Goal: Transaction & Acquisition: Purchase product/service

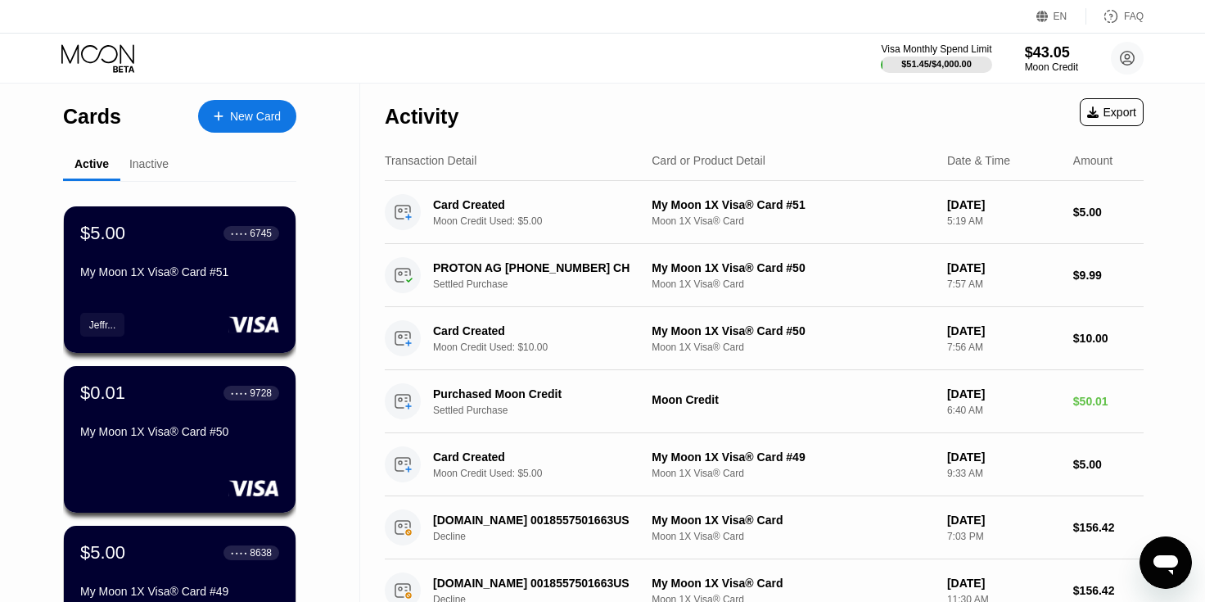
click at [276, 120] on div "New Card" at bounding box center [255, 117] width 51 height 14
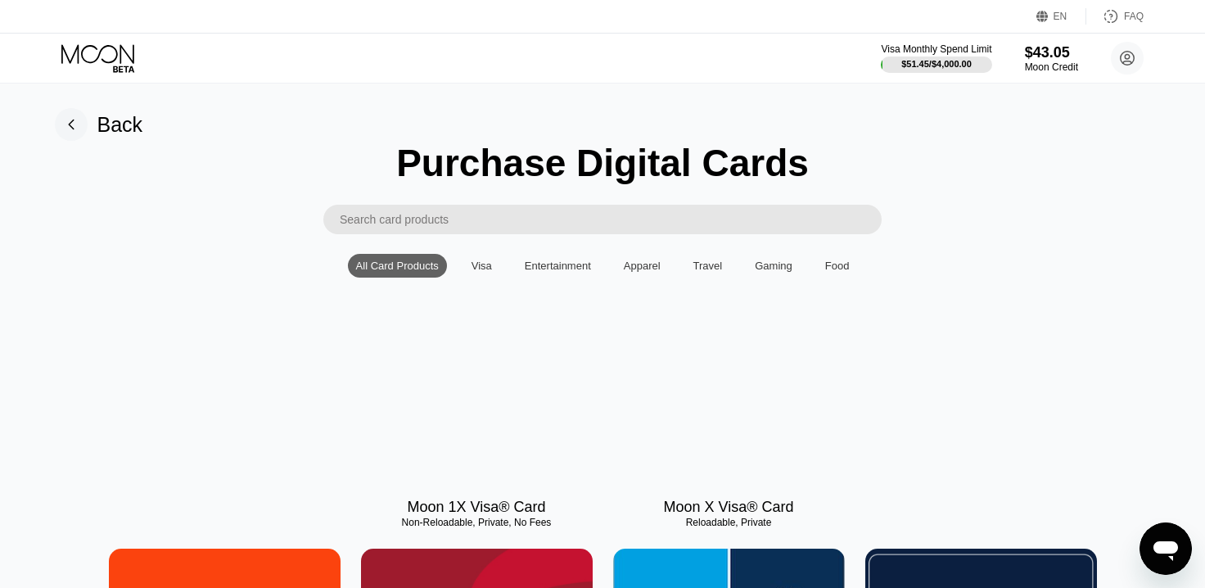
click at [470, 410] on div at bounding box center [477, 412] width 232 height 147
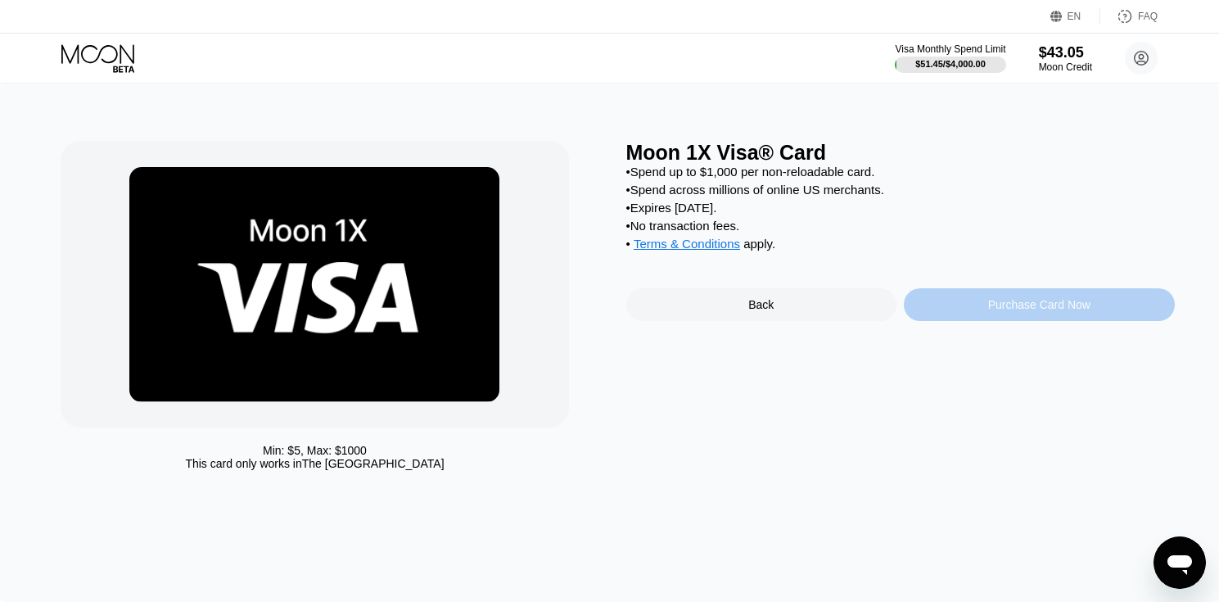
click at [1007, 311] on div "Purchase Card Now" at bounding box center [1039, 304] width 102 height 13
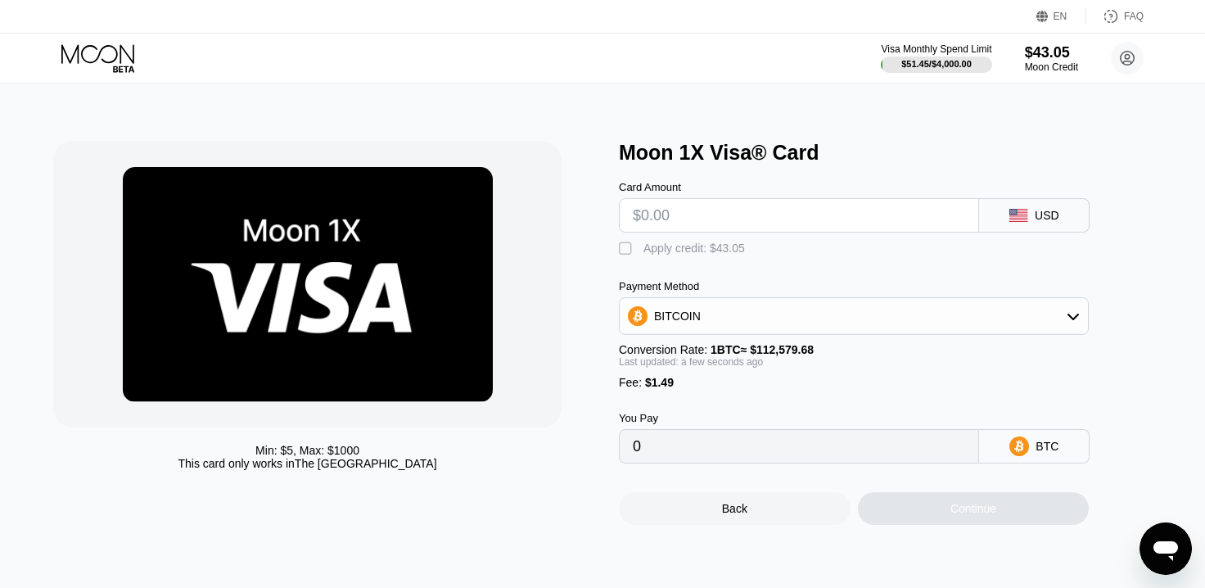
click at [731, 219] on input "text" at bounding box center [799, 215] width 332 height 33
type input "$5"
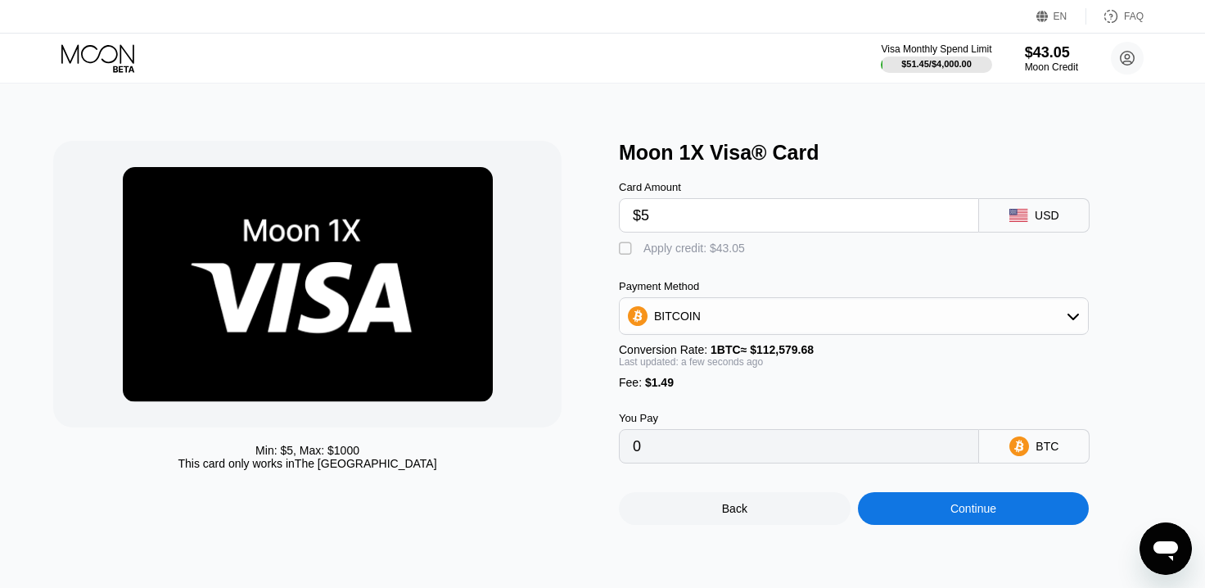
type input "0.00005765"
type input "$5"
click at [629, 256] on div "" at bounding box center [627, 249] width 16 height 16
type input "0"
click at [945, 525] on div "Continue" at bounding box center [974, 508] width 232 height 33
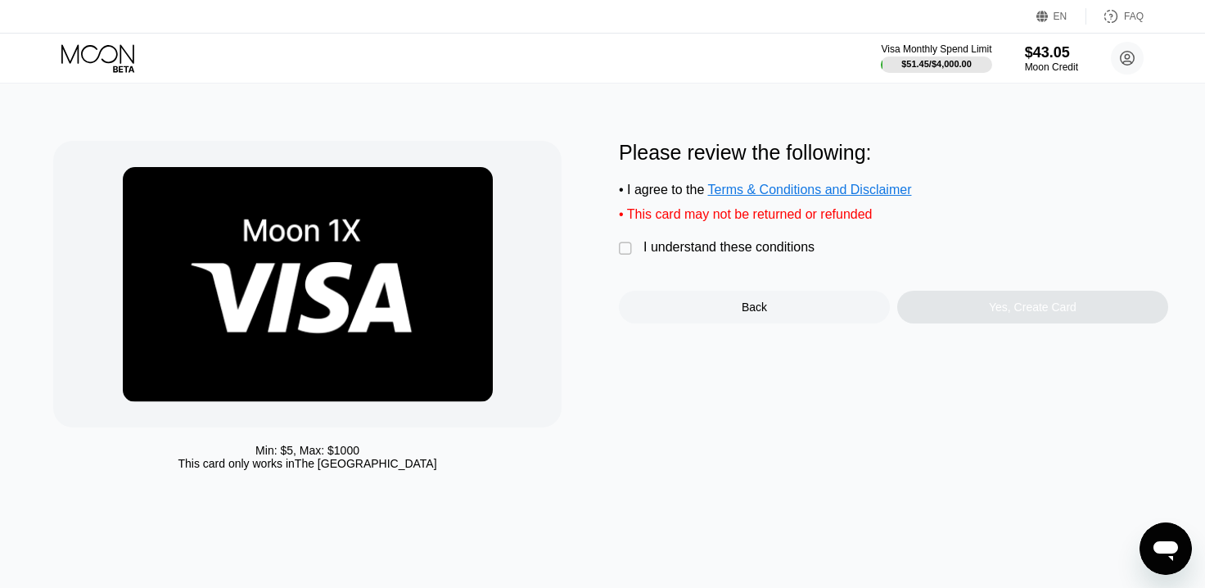
click at [658, 255] on div "I understand these conditions" at bounding box center [728, 247] width 171 height 15
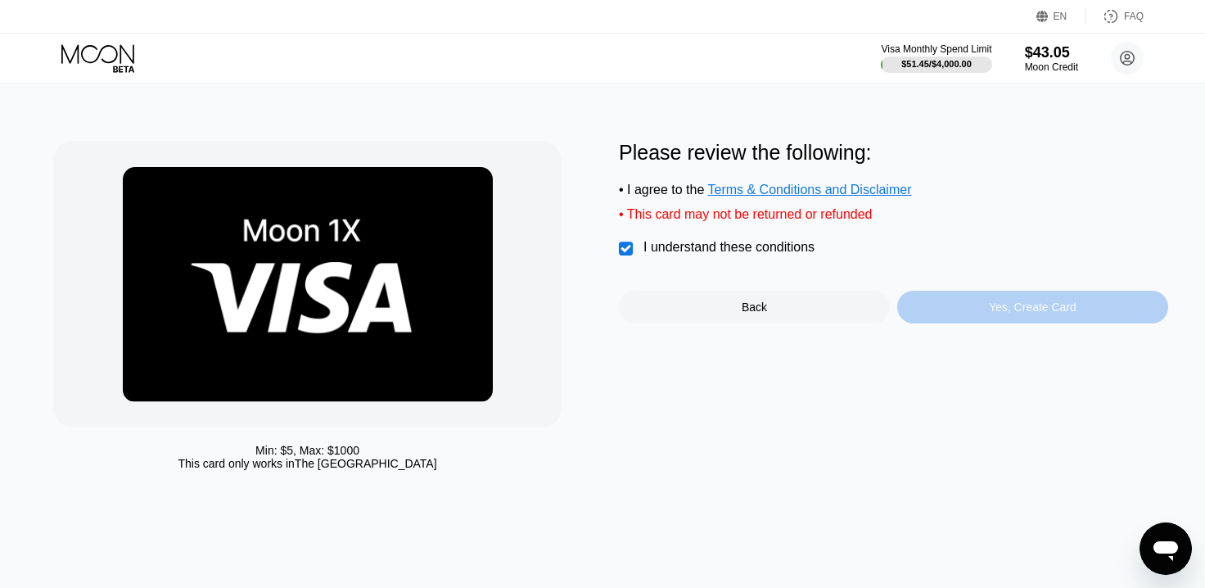
click at [1027, 309] on div "Yes, Create Card" at bounding box center [1032, 307] width 271 height 33
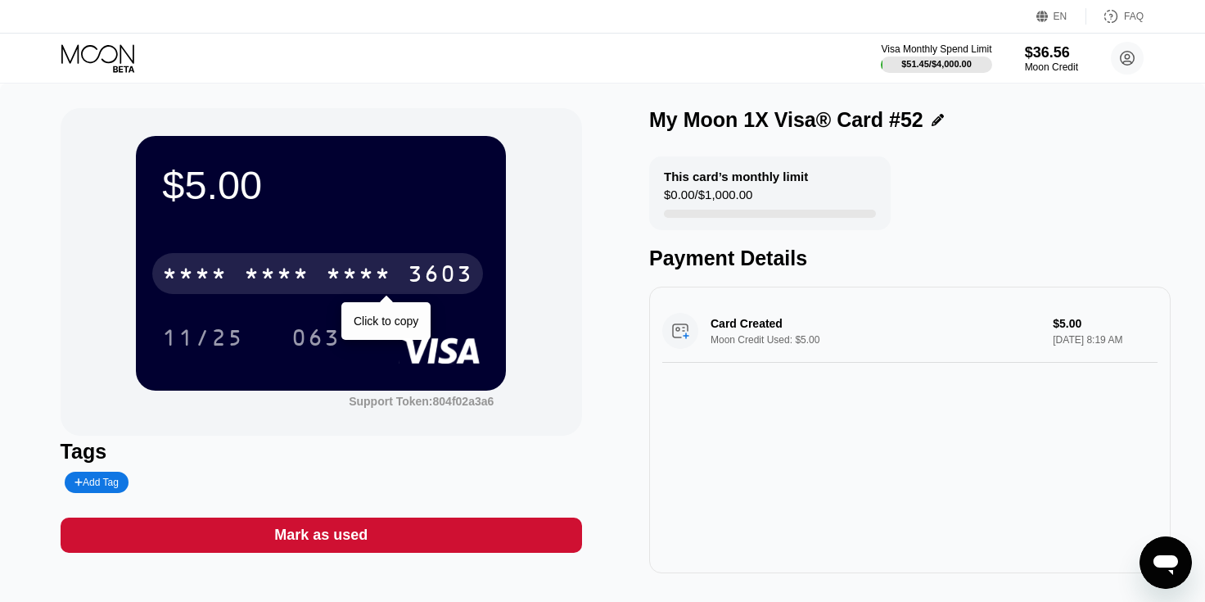
click at [365, 260] on div "* * * * * * * * * * * * 3603" at bounding box center [317, 273] width 331 height 41
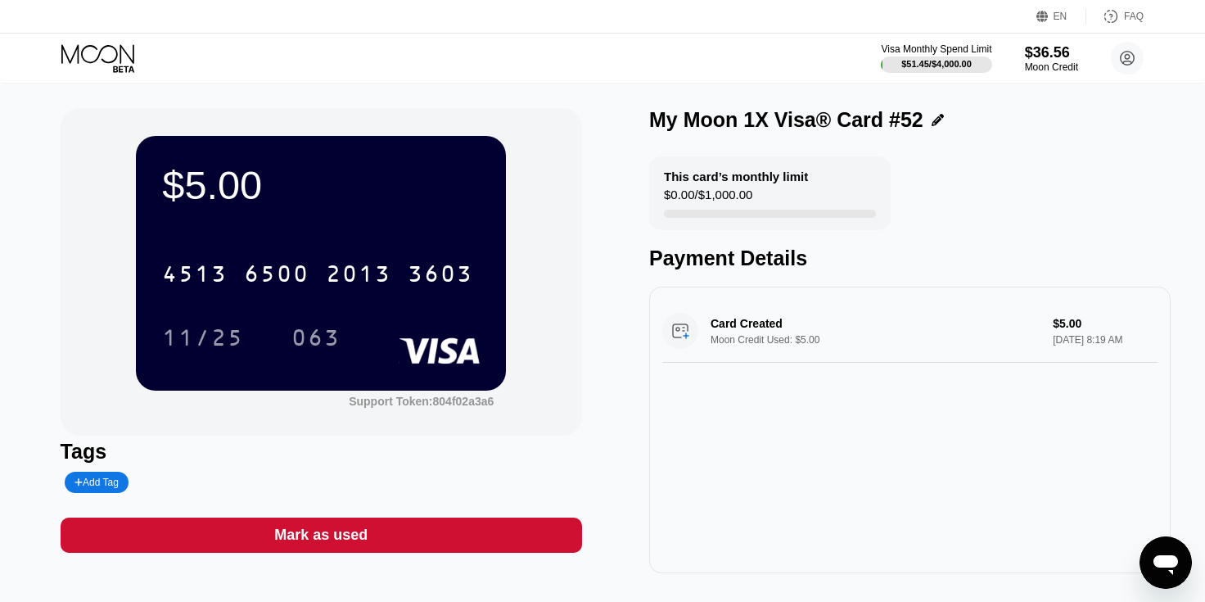
click at [206, 455] on div "Tags" at bounding box center [321, 452] width 521 height 24
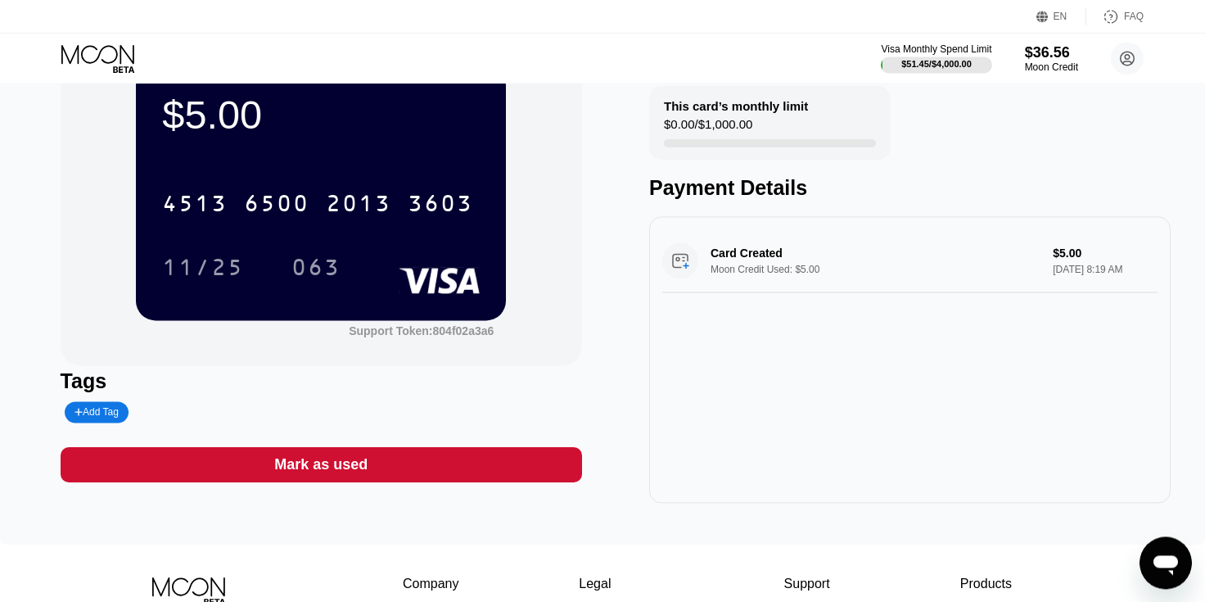
scroll to position [83, 0]
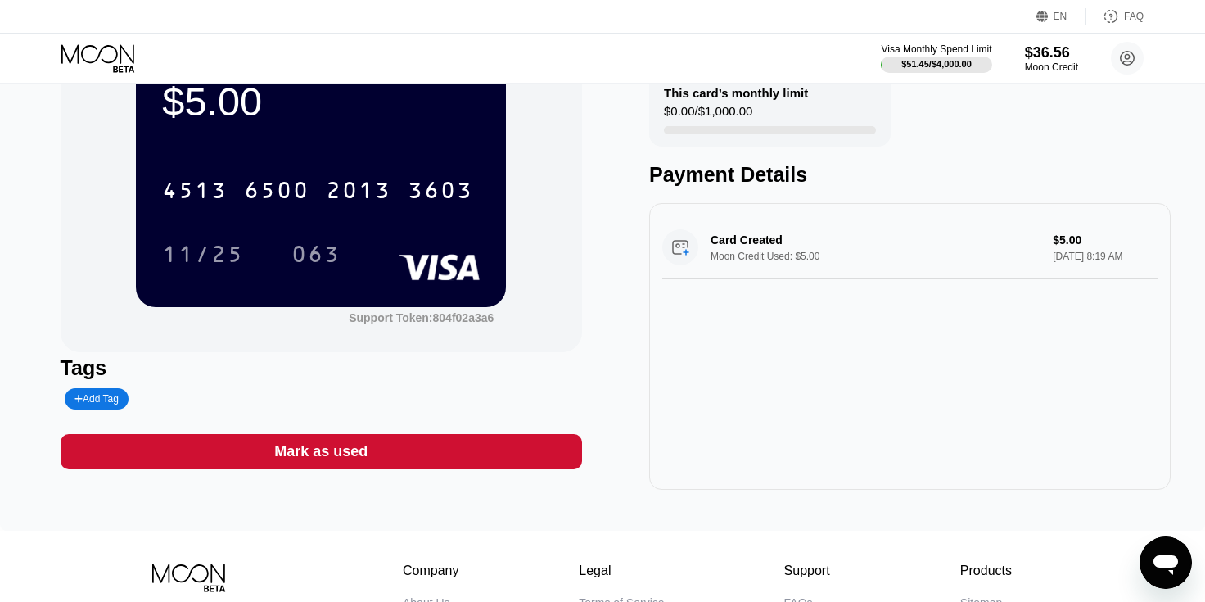
click at [103, 404] on div "Add Tag" at bounding box center [96, 398] width 44 height 11
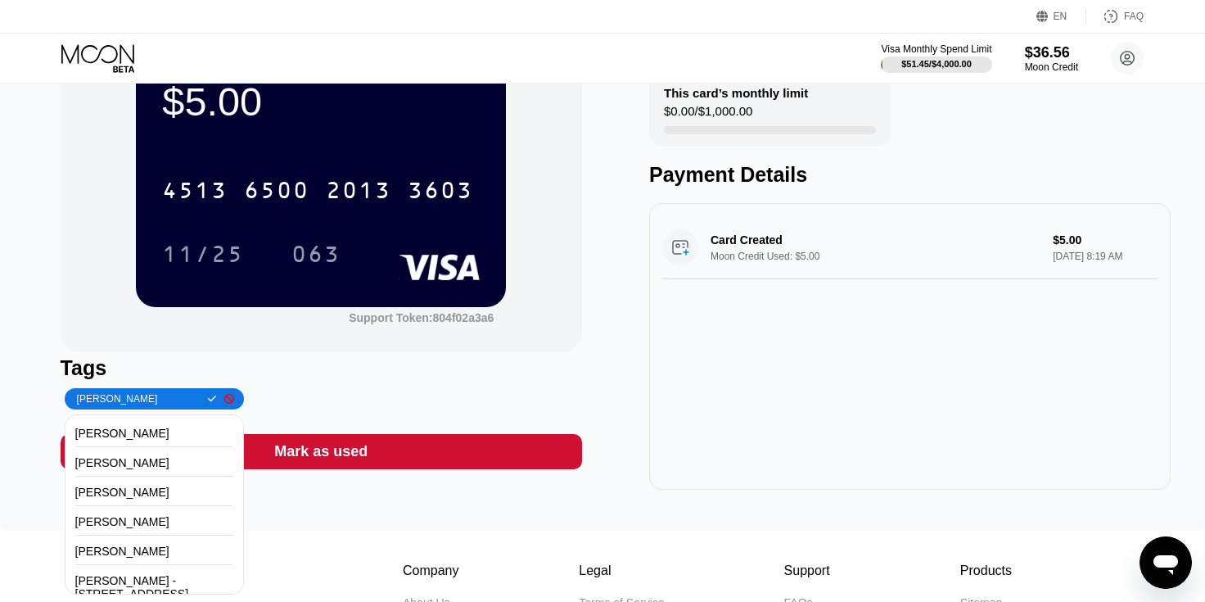
type input "[PERSON_NAME]"
click at [208, 399] on icon at bounding box center [212, 399] width 9 height 10
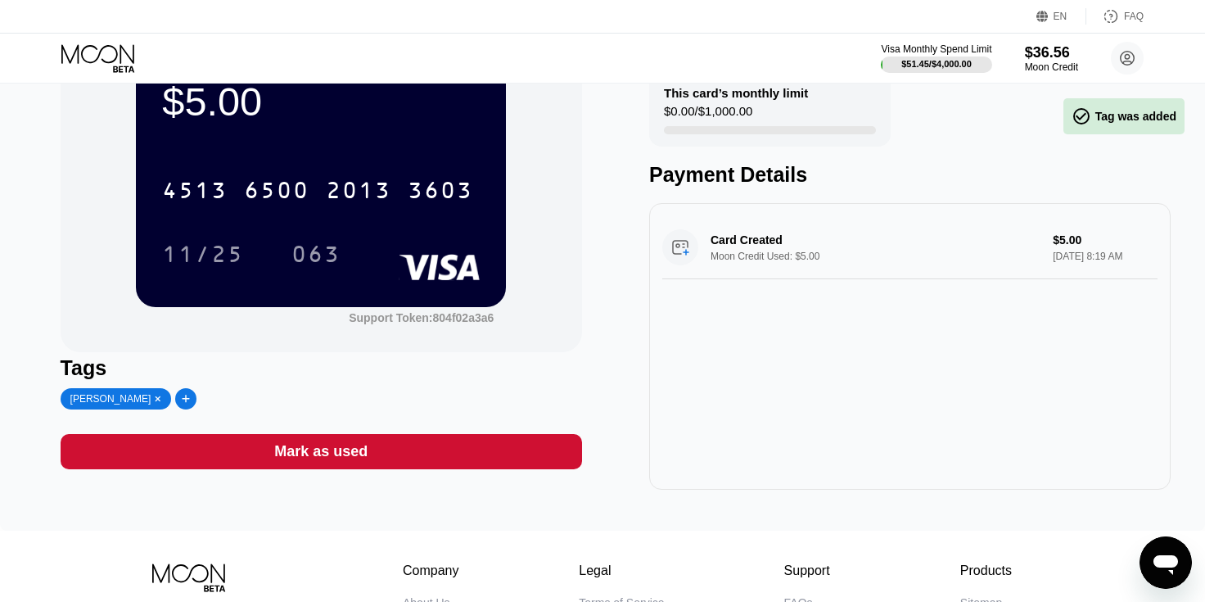
click at [372, 376] on div "Tags" at bounding box center [321, 368] width 521 height 24
